Goal: Check status: Check status

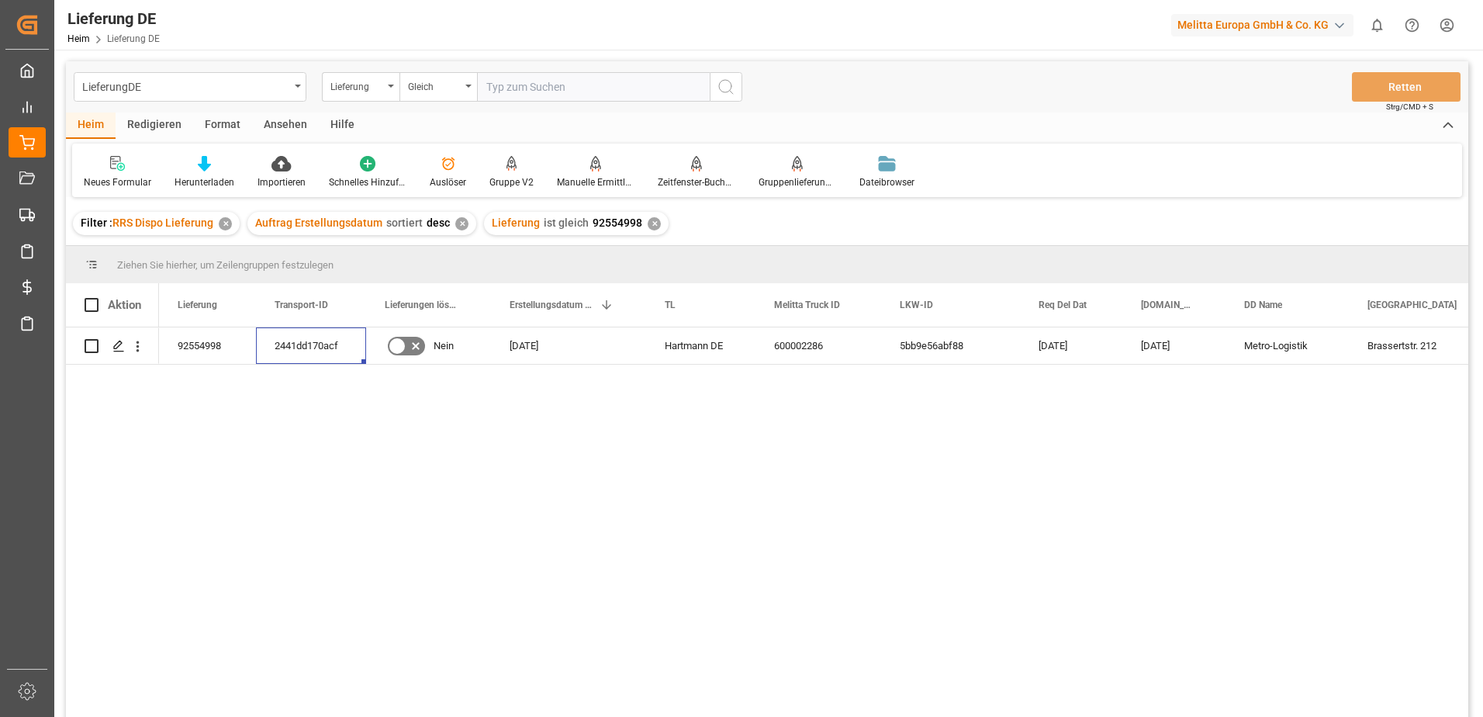
click at [559, 91] on input "text" at bounding box center [593, 86] width 233 height 29
type input "92552926"
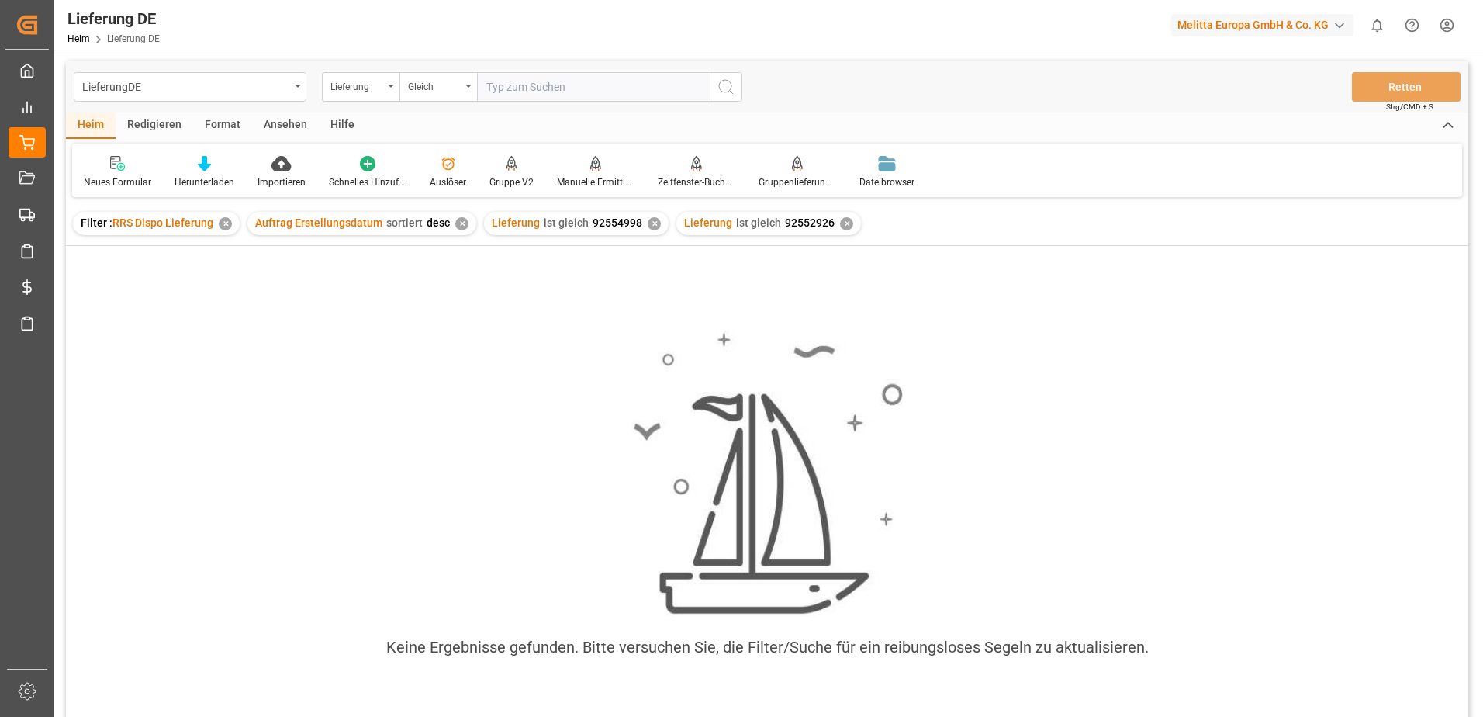
click at [223, 222] on div "✕" at bounding box center [225, 223] width 13 height 13
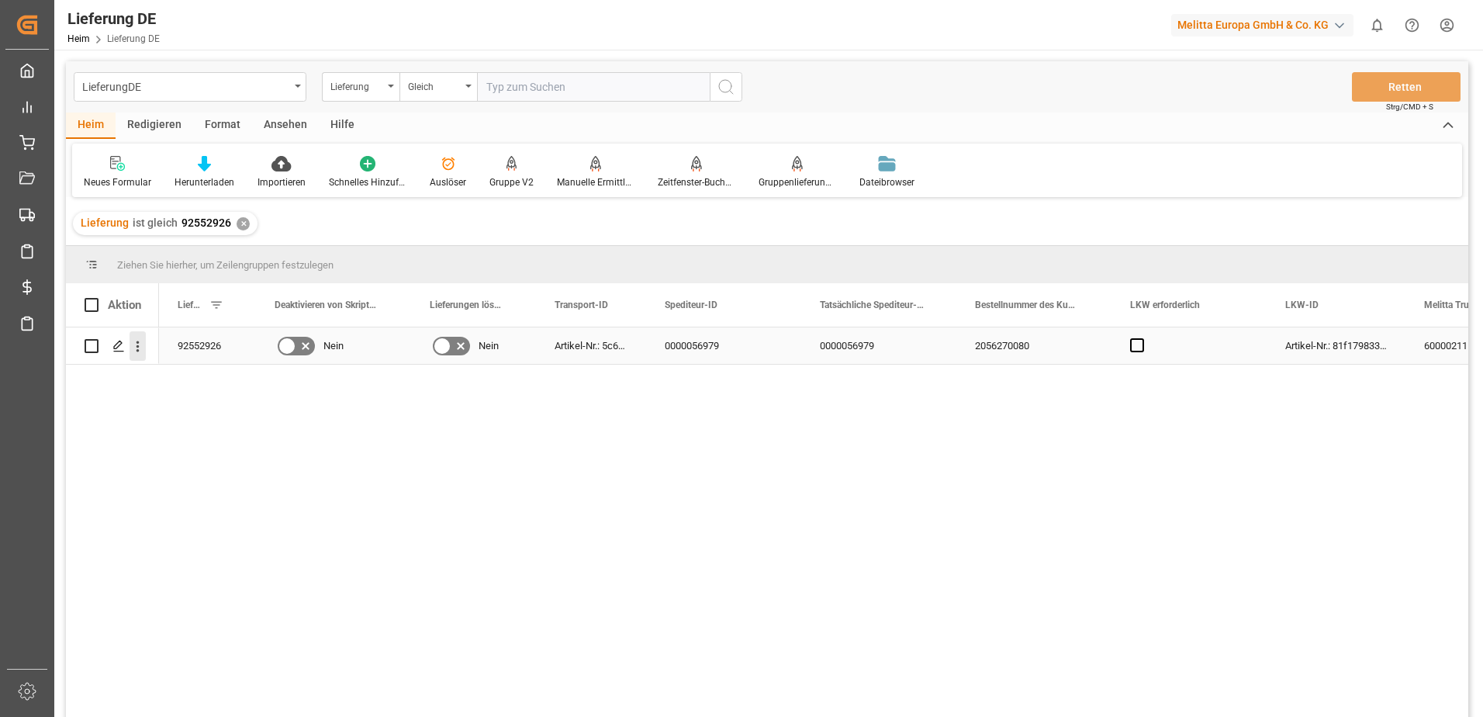
click at [138, 348] on icon "Menü öffnen" at bounding box center [138, 346] width 16 height 16
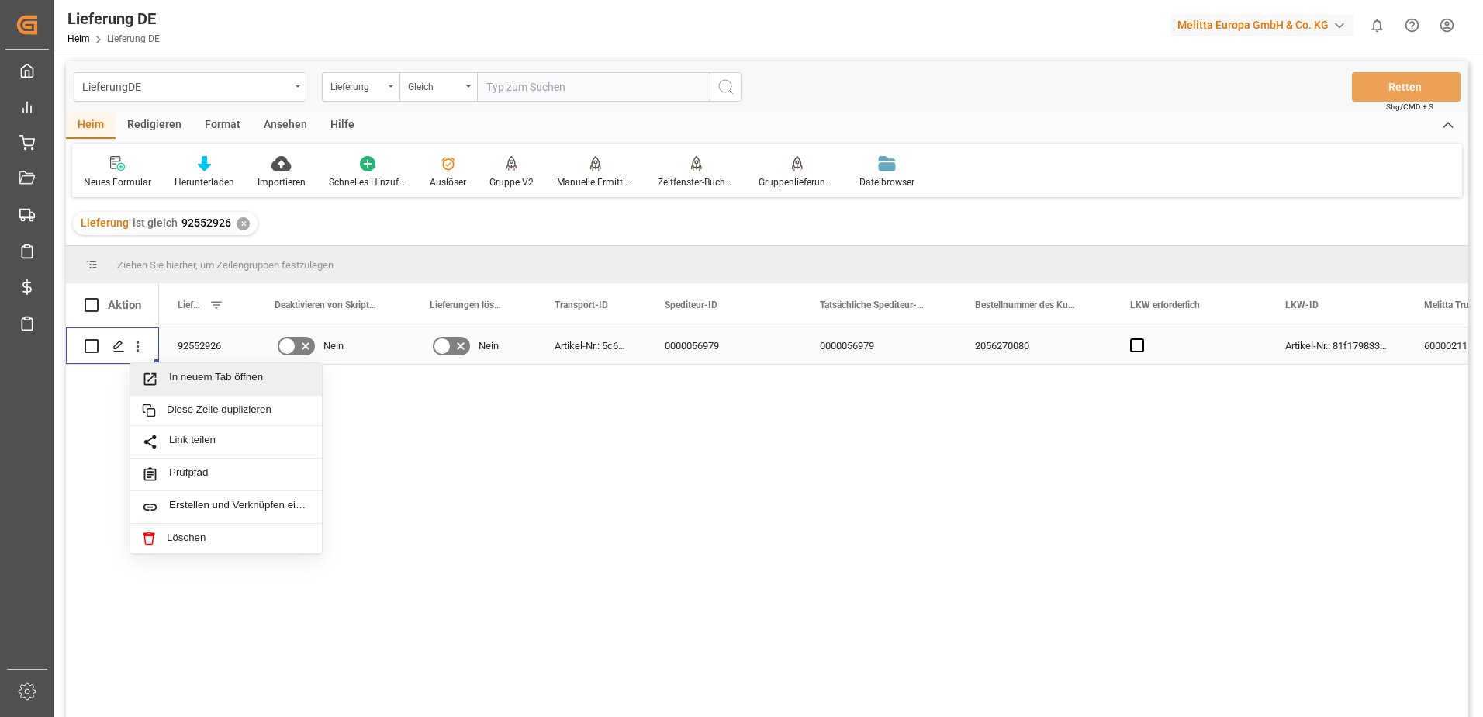
click at [168, 372] on span "Drücken Sie die Leertaste, um diese Zeile auszuwählen." at bounding box center [155, 379] width 27 height 16
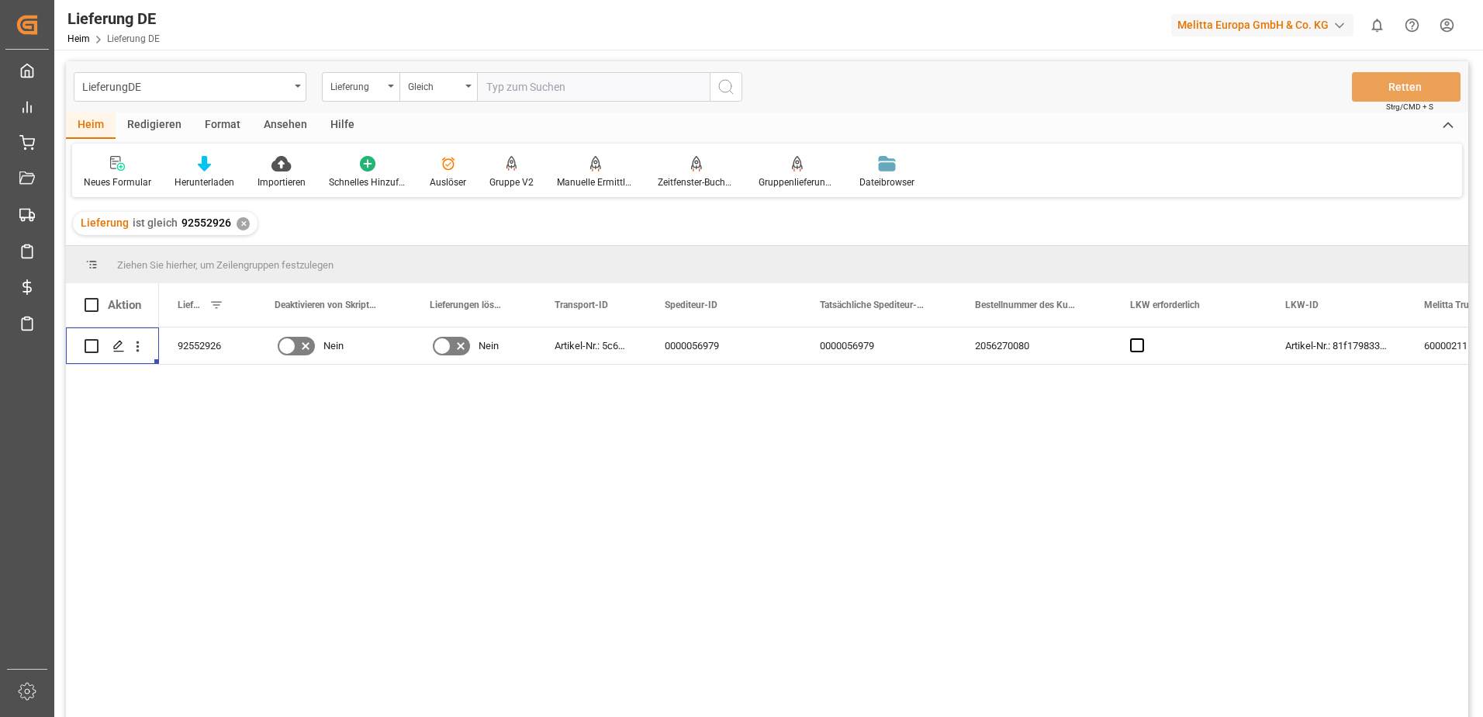
click at [486, 79] on input "text" at bounding box center [593, 86] width 233 height 29
paste input "92552924"
type input "92552924"
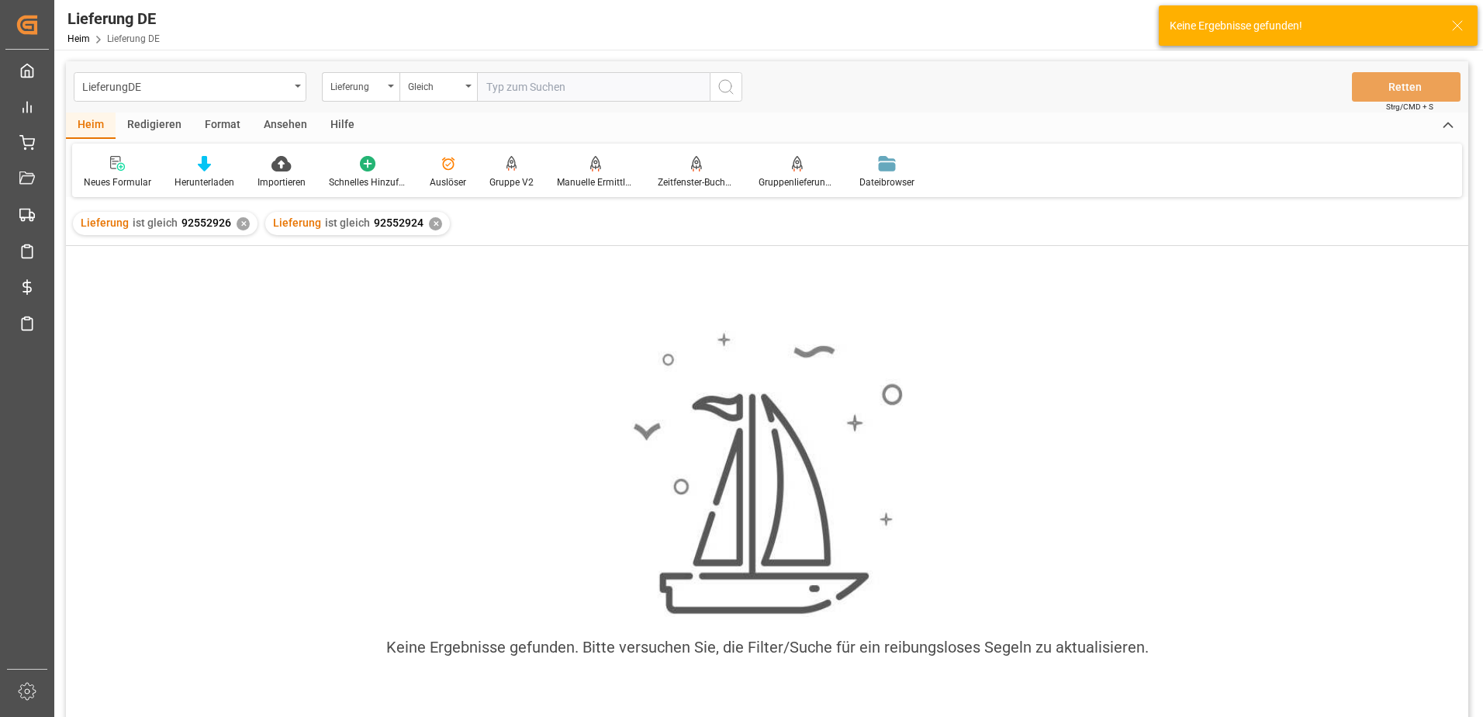
click at [241, 220] on div "✕" at bounding box center [243, 223] width 13 height 13
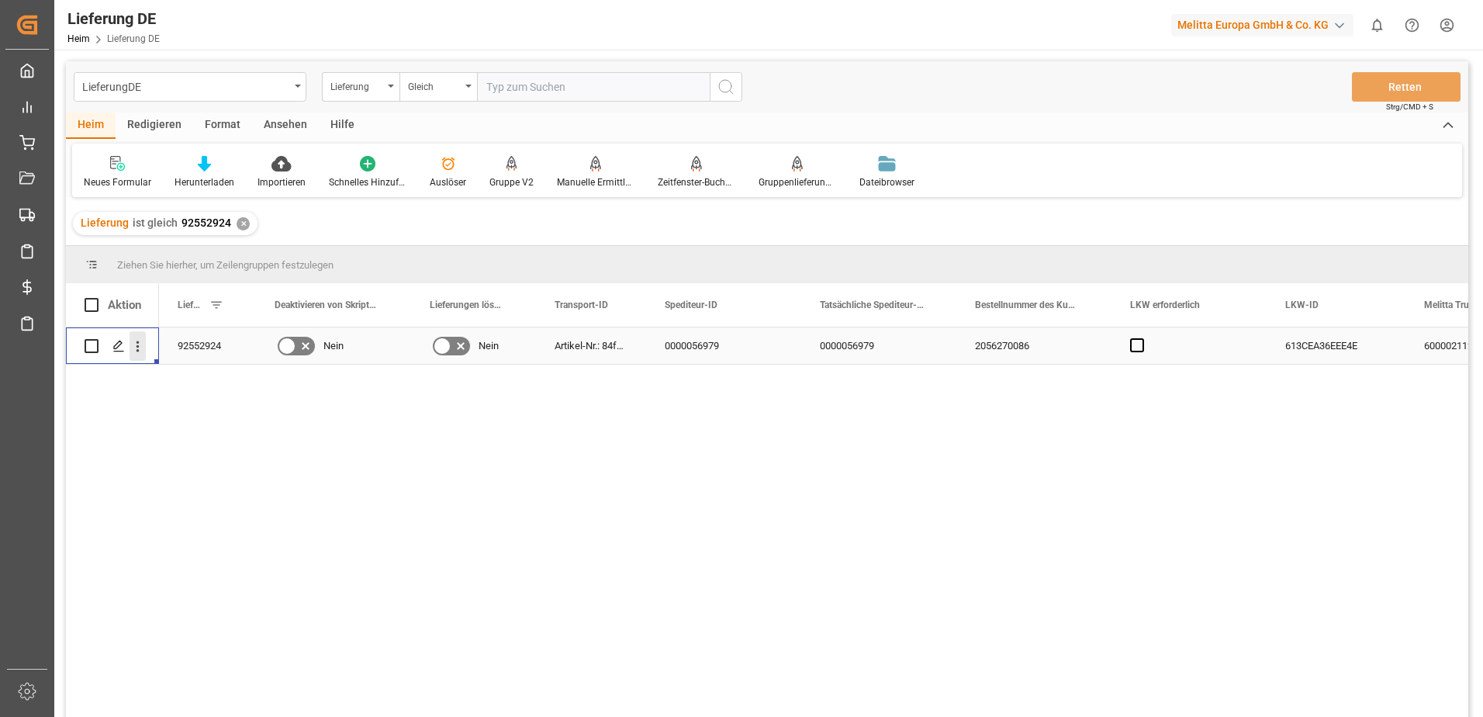
click at [142, 344] on icon "Menü öffnen" at bounding box center [138, 346] width 16 height 16
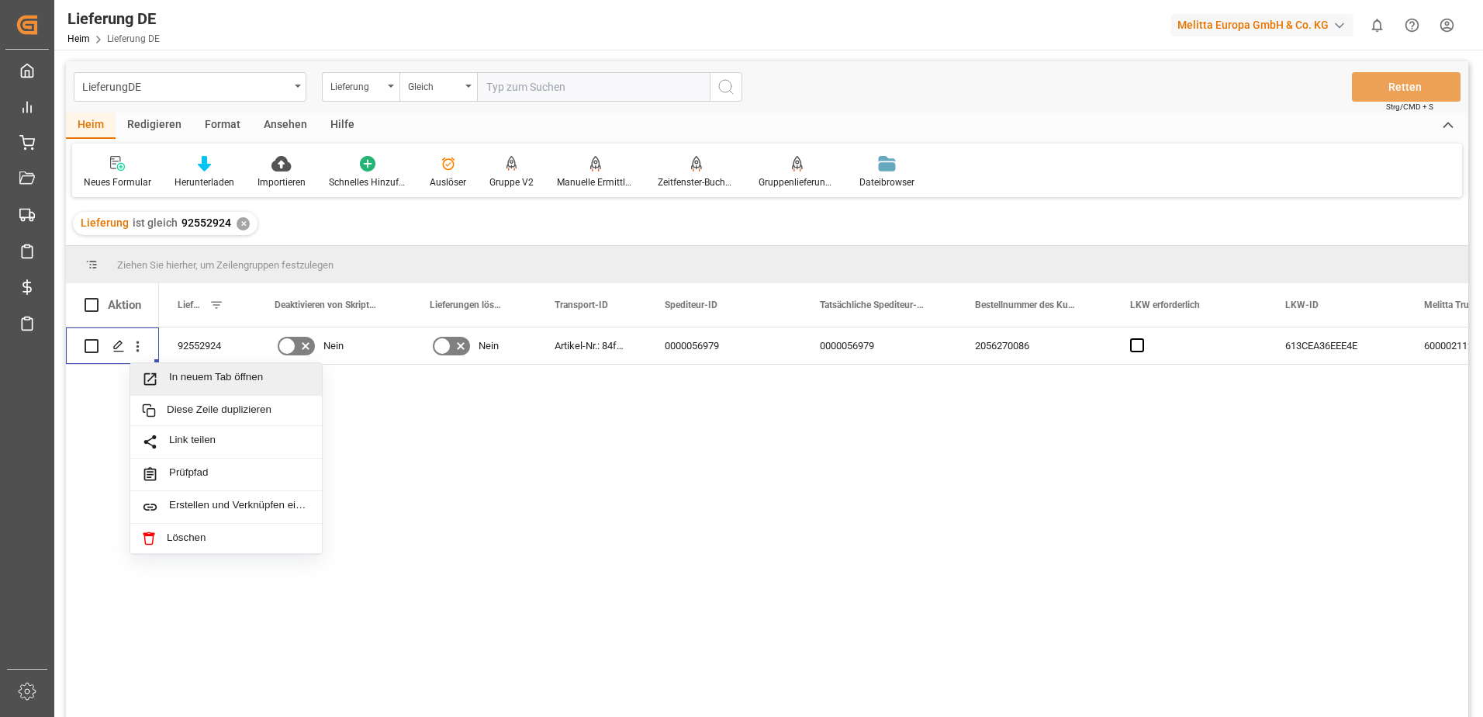
click at [469, 441] on div "92552924 Nein Nein Artikel-Nr.: 84f546e22707 0000056979 0000056979 2056270086 6…" at bounding box center [813, 527] width 1309 height 400
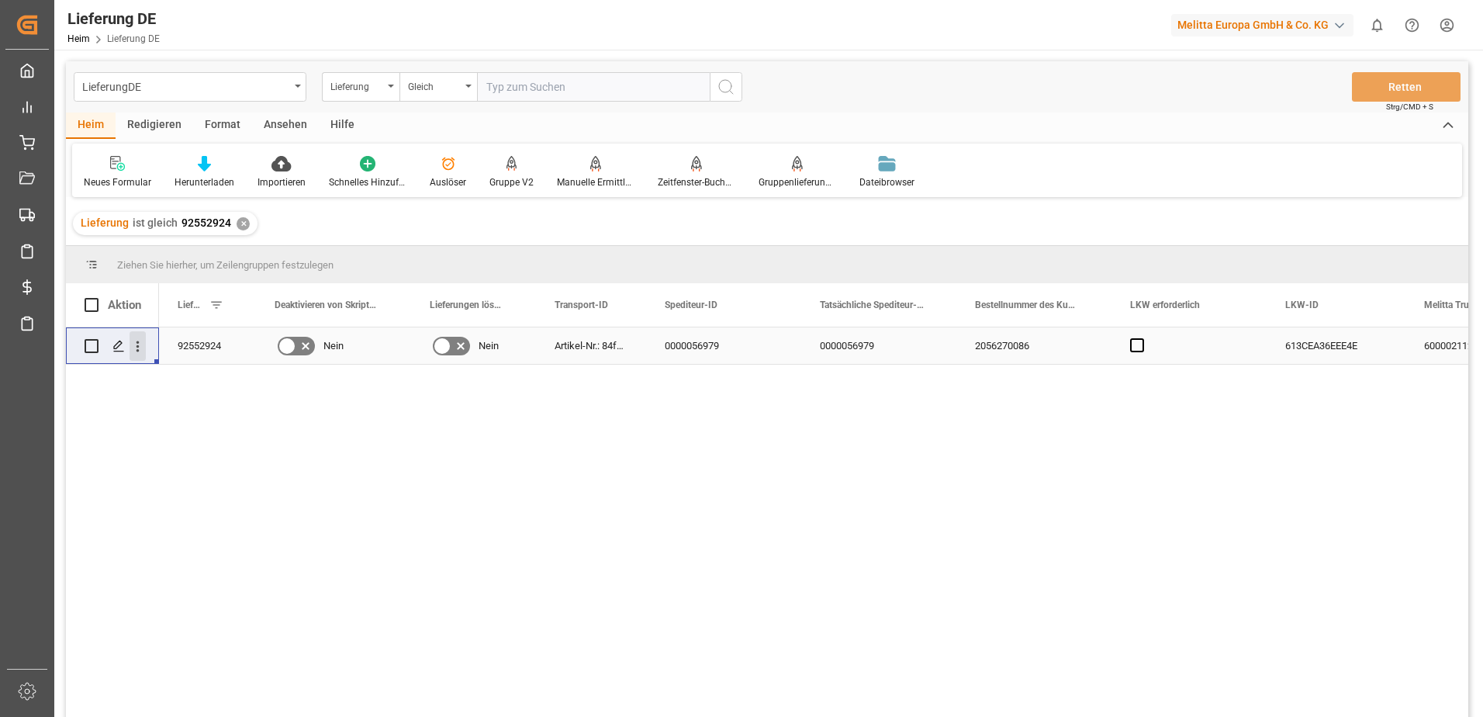
click at [137, 341] on icon "Menü öffnen" at bounding box center [138, 346] width 3 height 11
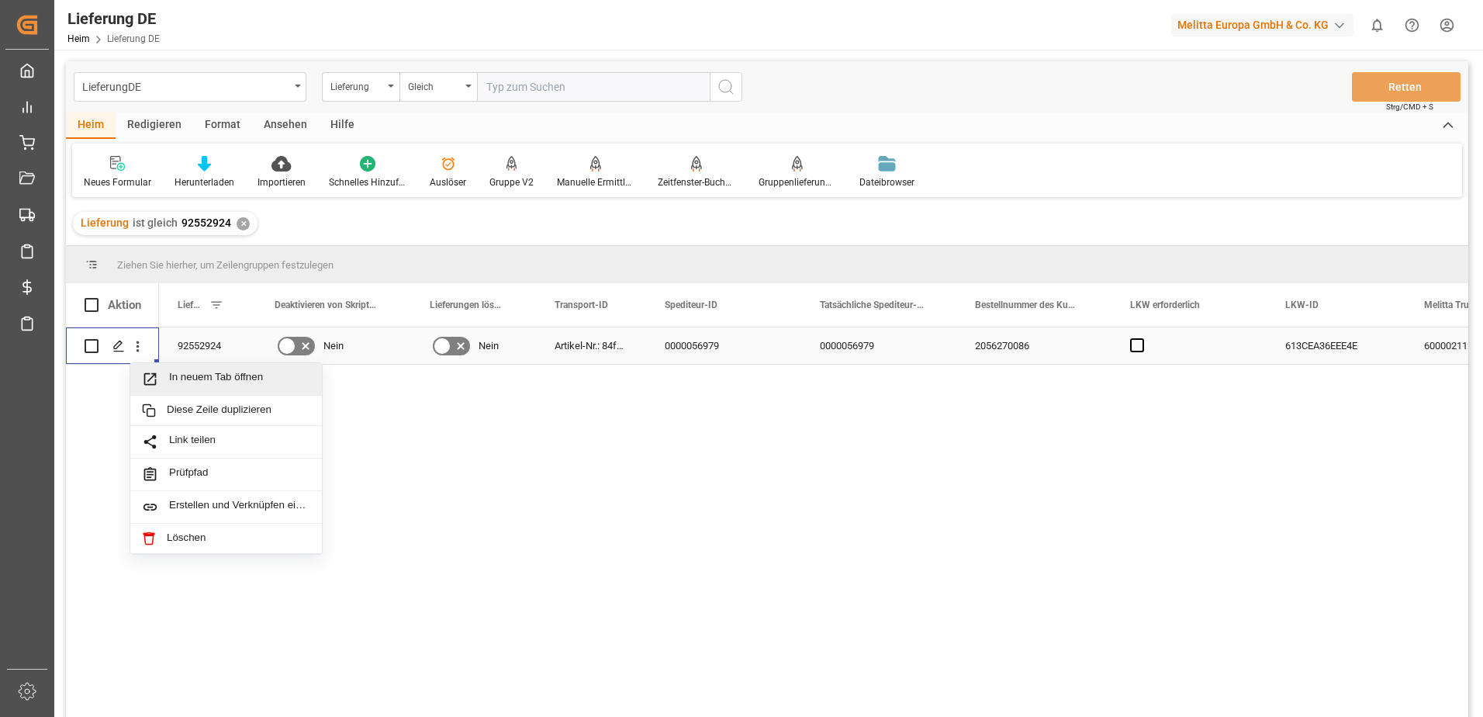
click at [185, 376] on span "In neuem Tab öffnen" at bounding box center [239, 379] width 141 height 16
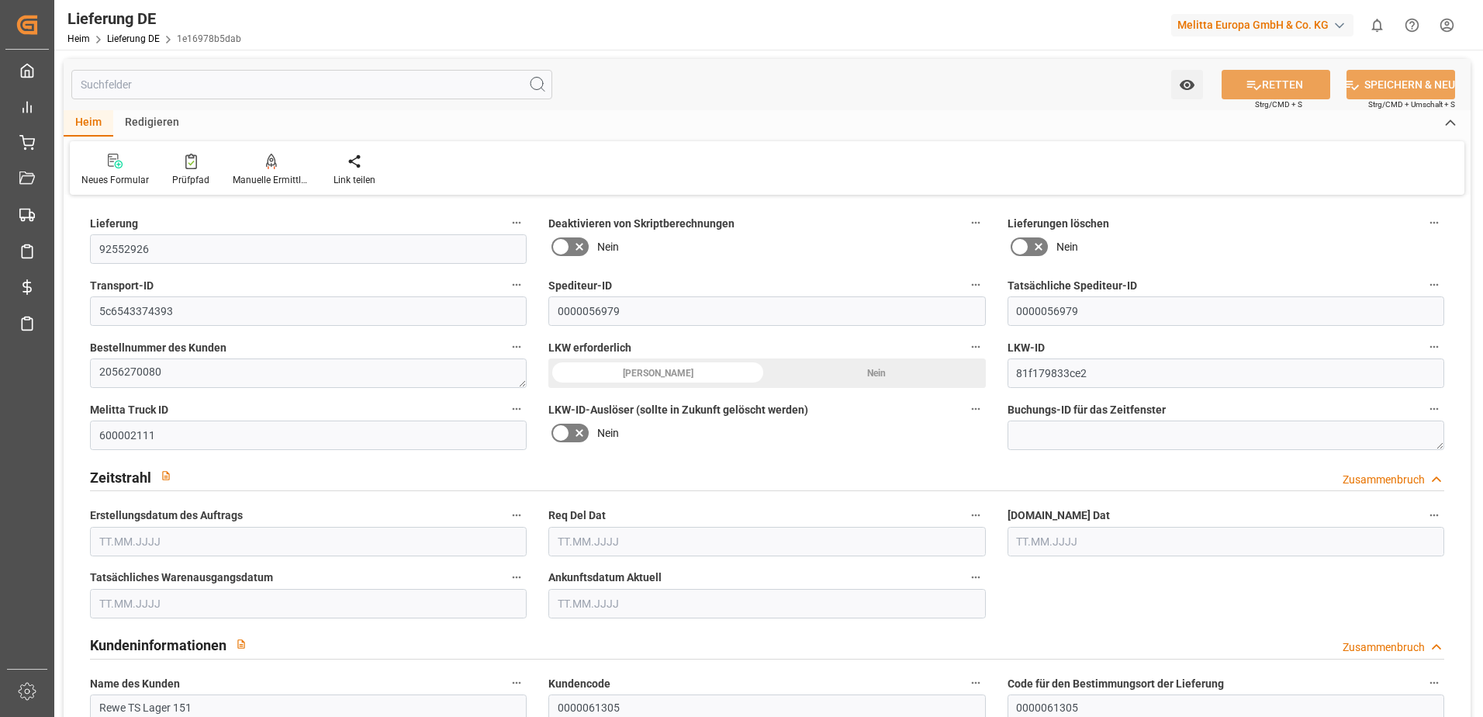
type input "13"
type input "7"
type input "1258.838"
type input "2173"
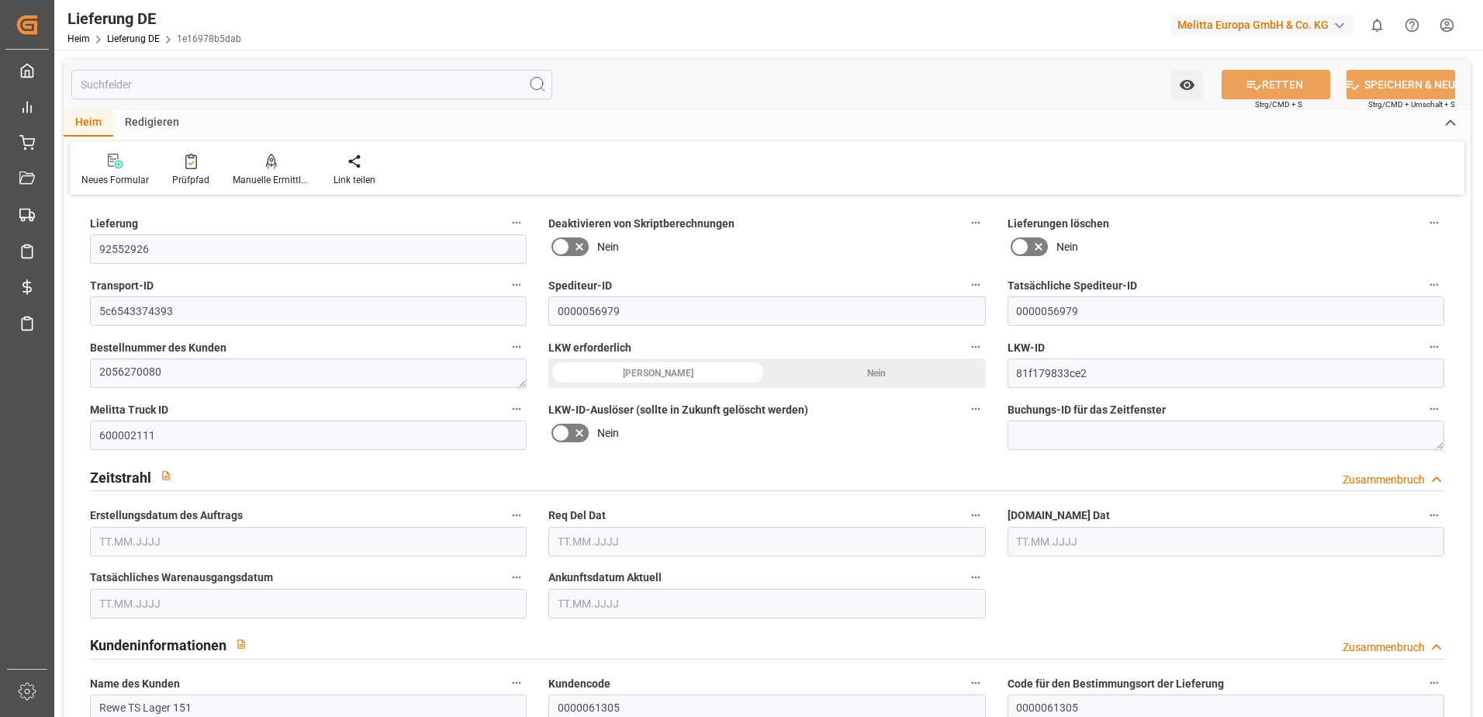
type input "10522.792"
type input "[DATE]"
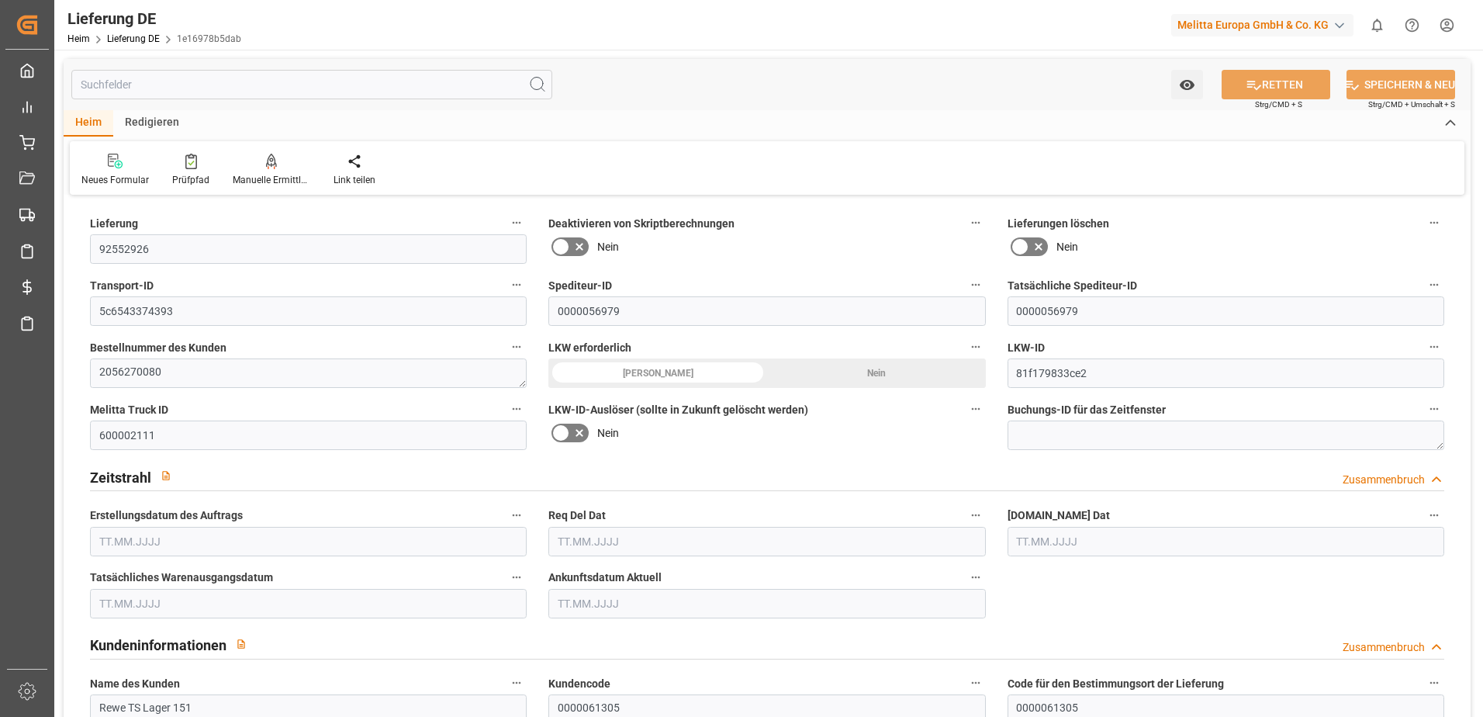
type input "04.09.2025"
drag, startPoint x: 191, startPoint y: 312, endPoint x: 99, endPoint y: 302, distance: 92.1
click at [99, 302] on input "5c6543374393" at bounding box center [308, 310] width 437 height 29
type input "13"
type input "7"
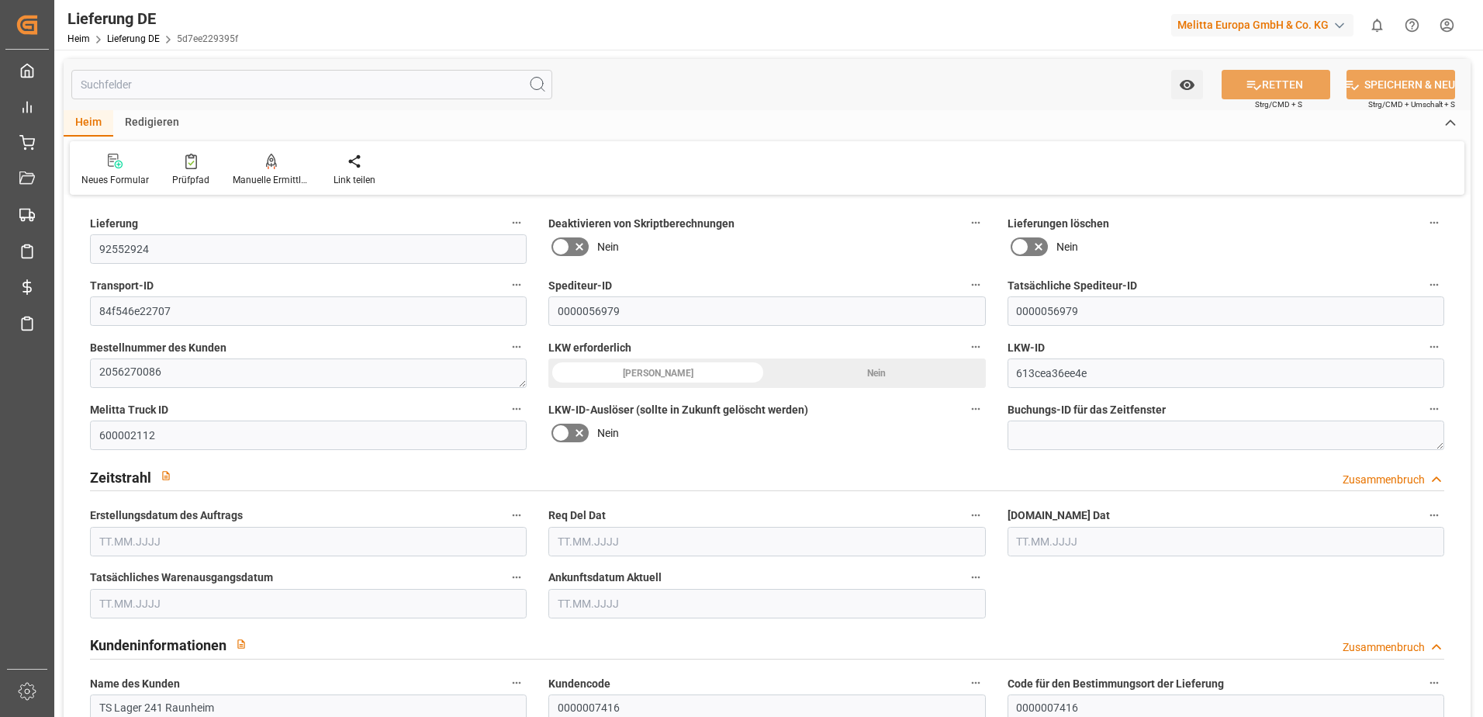
type input "7"
type input "1340.03"
type input "2210"
type input "10799.648"
type input "[DATE]"
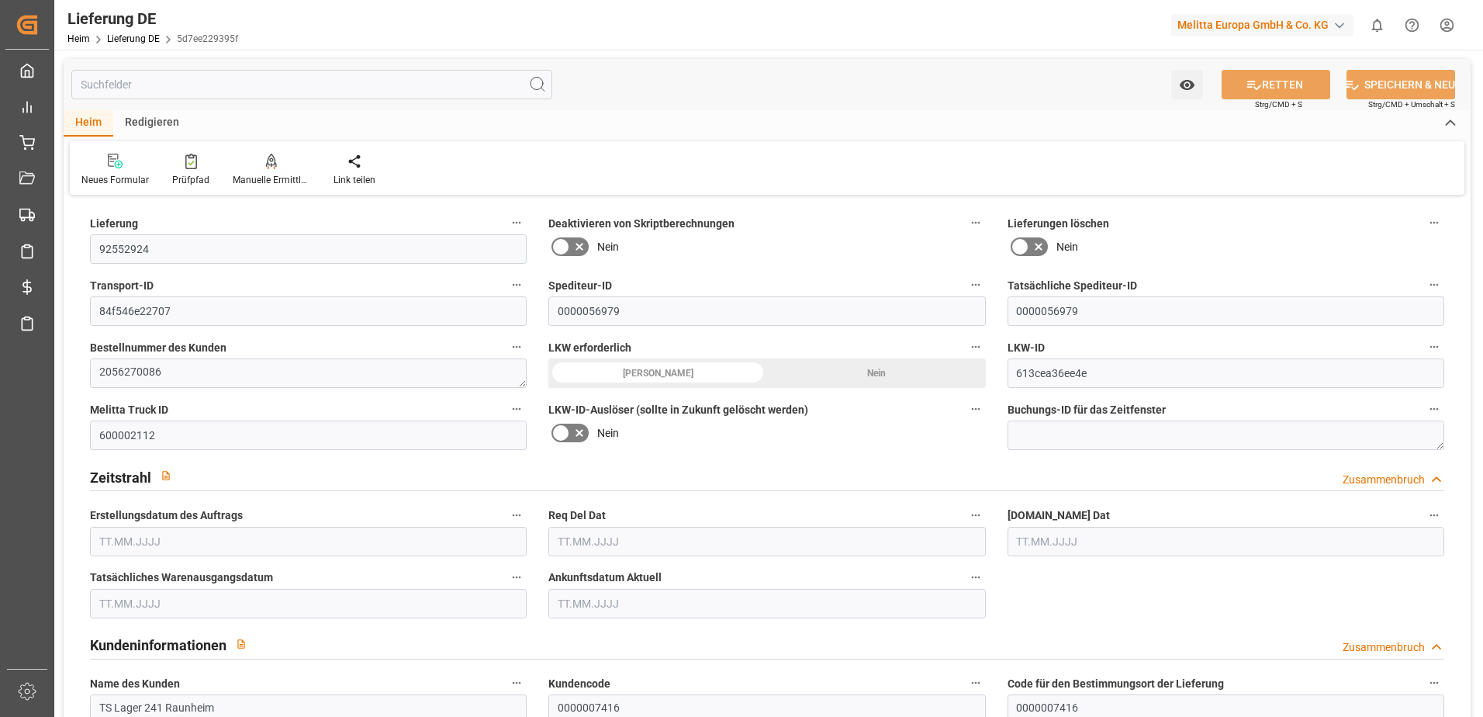
type input "[DATE]"
drag, startPoint x: 155, startPoint y: 311, endPoint x: 83, endPoint y: 318, distance: 72.5
click at [83, 318] on div "Transport-ID 84f546e22707" at bounding box center [308, 300] width 458 height 62
